Goal: Information Seeking & Learning: Learn about a topic

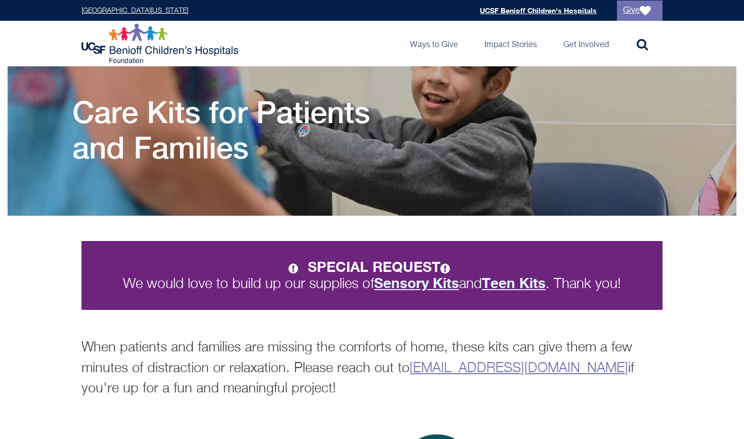
scroll to position [45, 0]
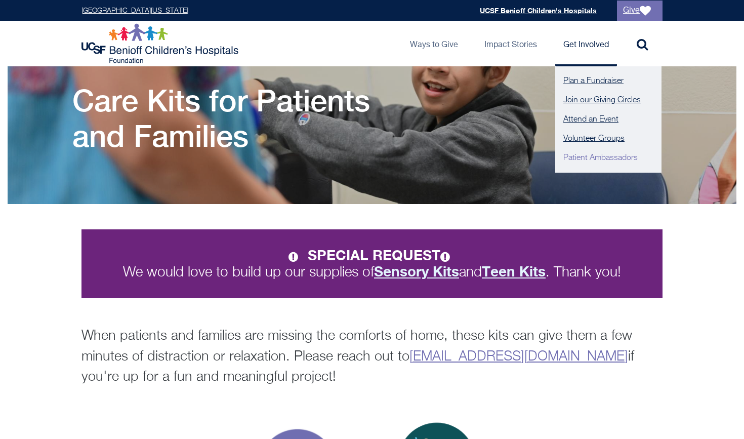
click at [595, 159] on link "Patient Ambassadors" at bounding box center [608, 157] width 106 height 19
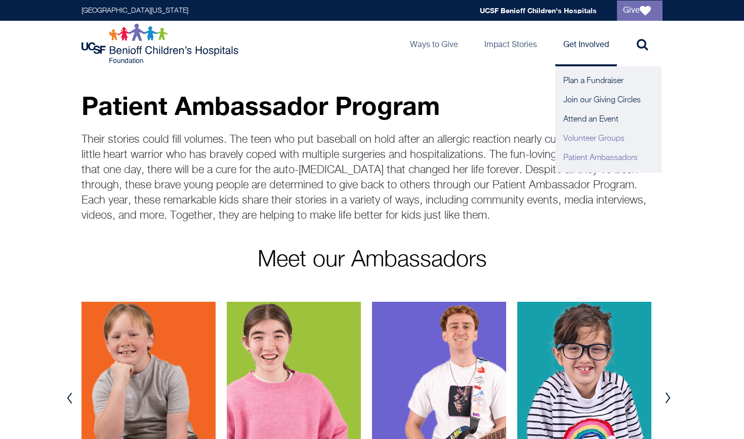
click at [590, 139] on link "Volunteer Groups" at bounding box center [608, 138] width 106 height 19
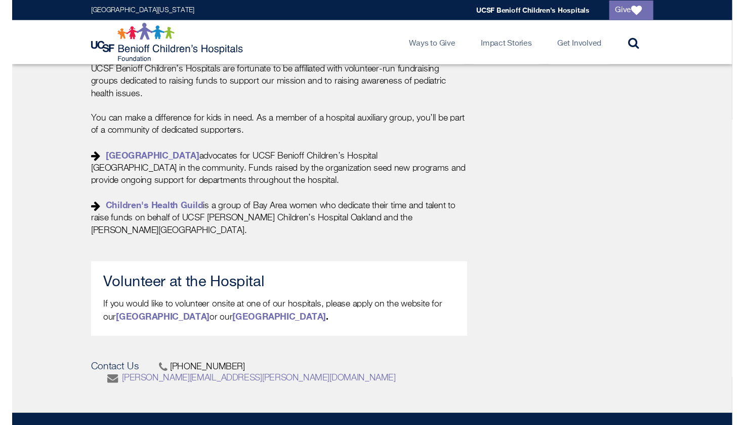
scroll to position [409, 0]
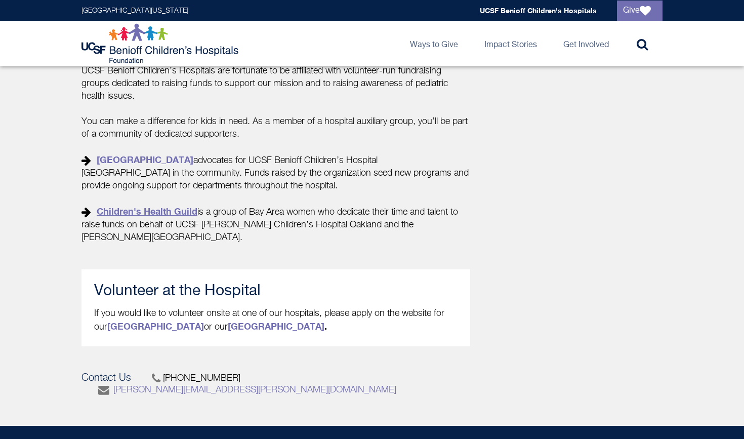
click at [178, 209] on link "Children's Health Guild" at bounding box center [147, 210] width 101 height 11
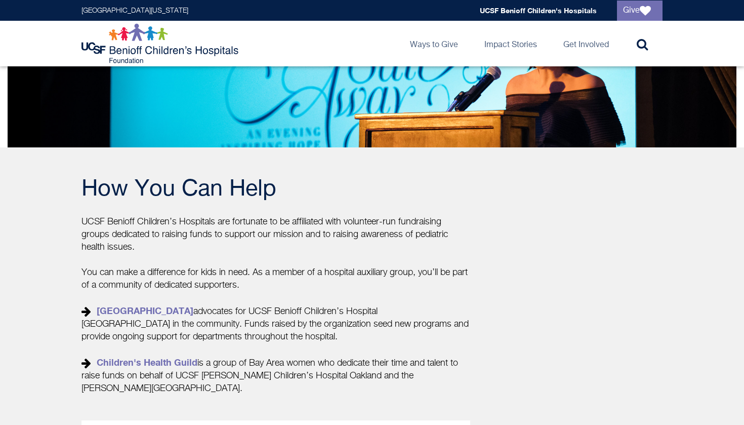
scroll to position [258, 0]
click at [172, 311] on link "Children's Hospital Branches" at bounding box center [145, 310] width 97 height 11
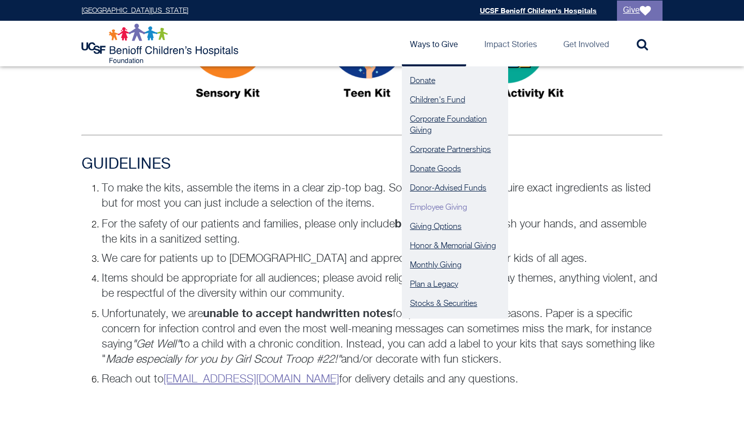
scroll to position [631, 0]
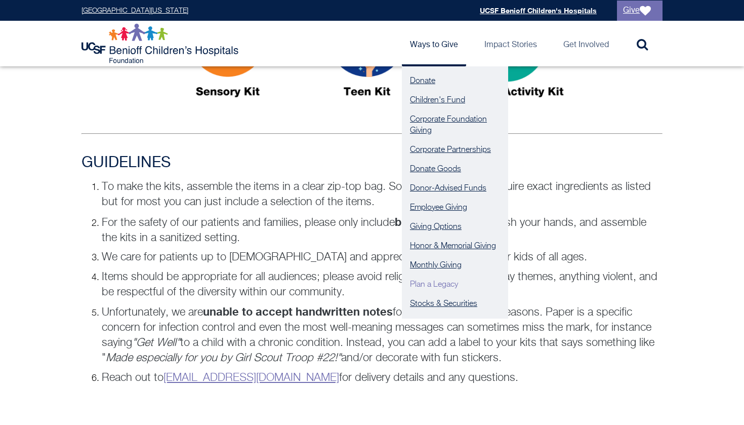
click at [438, 282] on link "Plan a Legacy" at bounding box center [455, 284] width 106 height 19
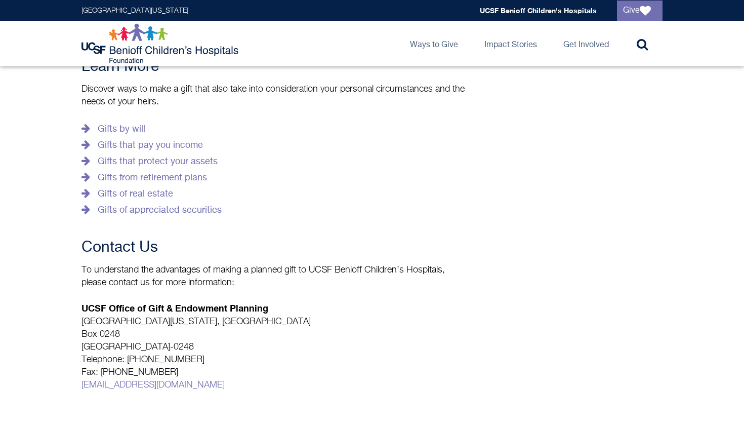
scroll to position [299, 0]
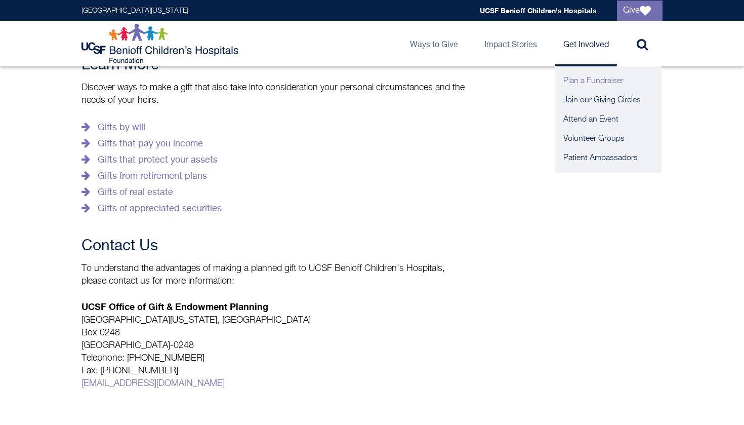
click at [586, 81] on link "Plan a Fundraiser" at bounding box center [608, 80] width 106 height 19
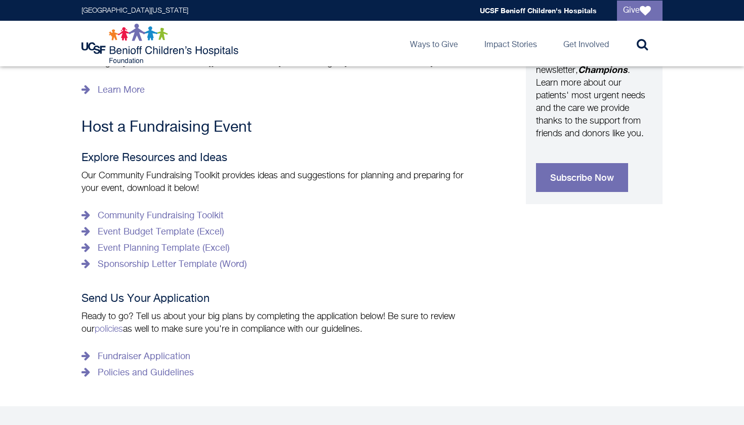
scroll to position [439, 0]
click at [184, 207] on link "Community Fundraising Toolkit" at bounding box center [152, 215] width 142 height 16
